Goal: Check status: Check status

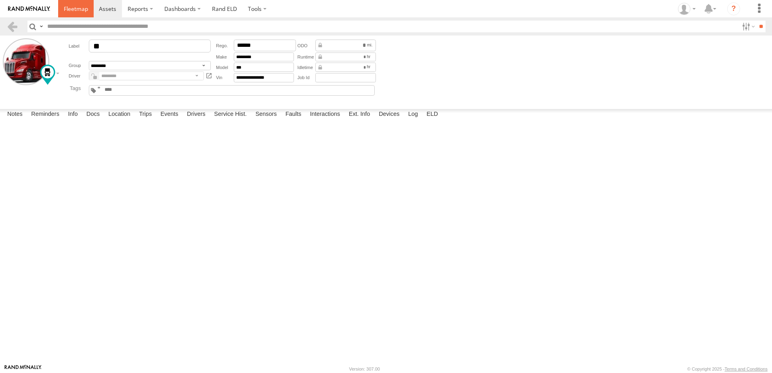
click at [76, 6] on span at bounding box center [76, 9] width 24 height 8
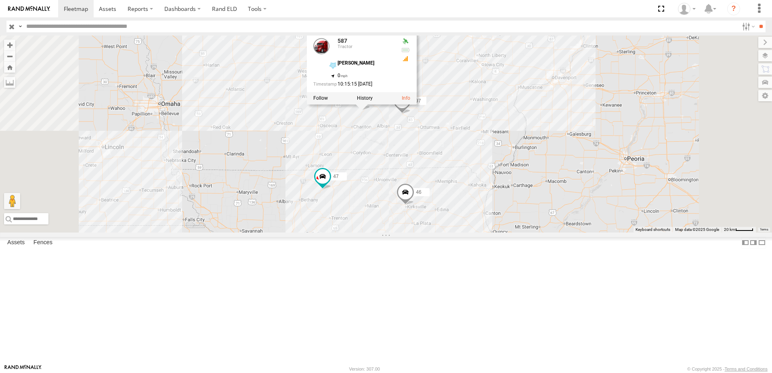
drag, startPoint x: 474, startPoint y: 95, endPoint x: 474, endPoint y: 222, distance: 126.8
click at [474, 222] on div "545 0055 47 46 49 587 587 Tractor chambers 41.19066 , -93.17795 0 10:15:15 09/1…" at bounding box center [386, 134] width 772 height 197
click at [561, 148] on div "545 0055 47 46 49 587 587 Tractor chambers 41.19066 , -93.17795 0 10:15:15 09/1…" at bounding box center [386, 134] width 772 height 197
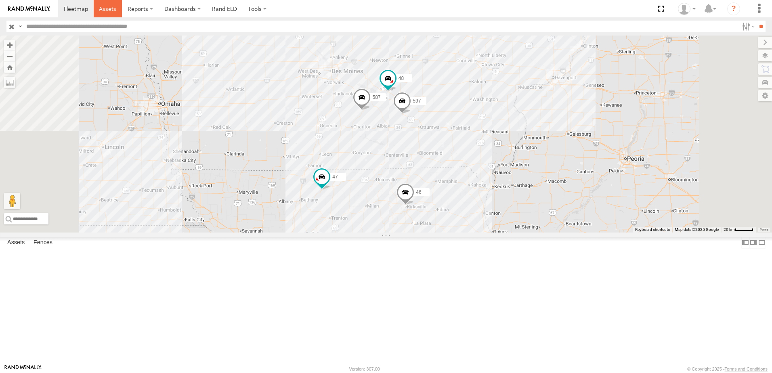
click at [102, 6] on span at bounding box center [107, 9] width 17 height 8
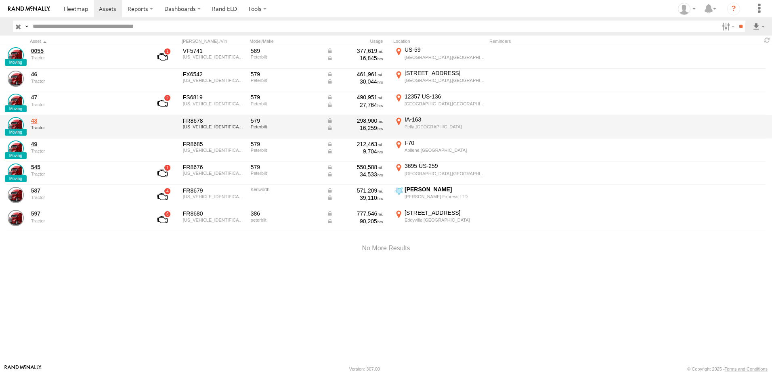
click at [34, 121] on link "48" at bounding box center [86, 120] width 111 height 7
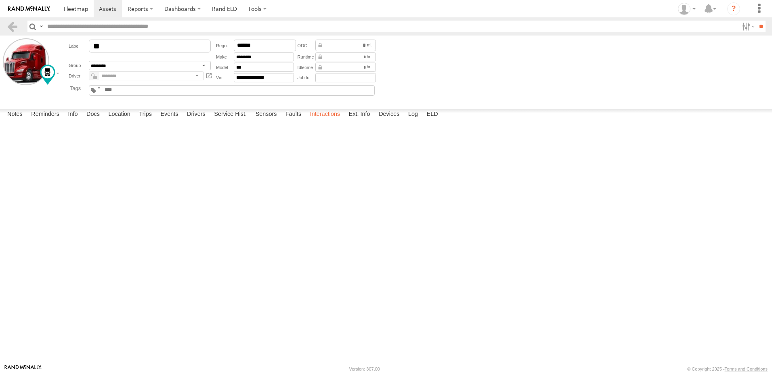
click at [327, 120] on label "Interactions" at bounding box center [325, 114] width 38 height 11
